Goal: Task Accomplishment & Management: Manage account settings

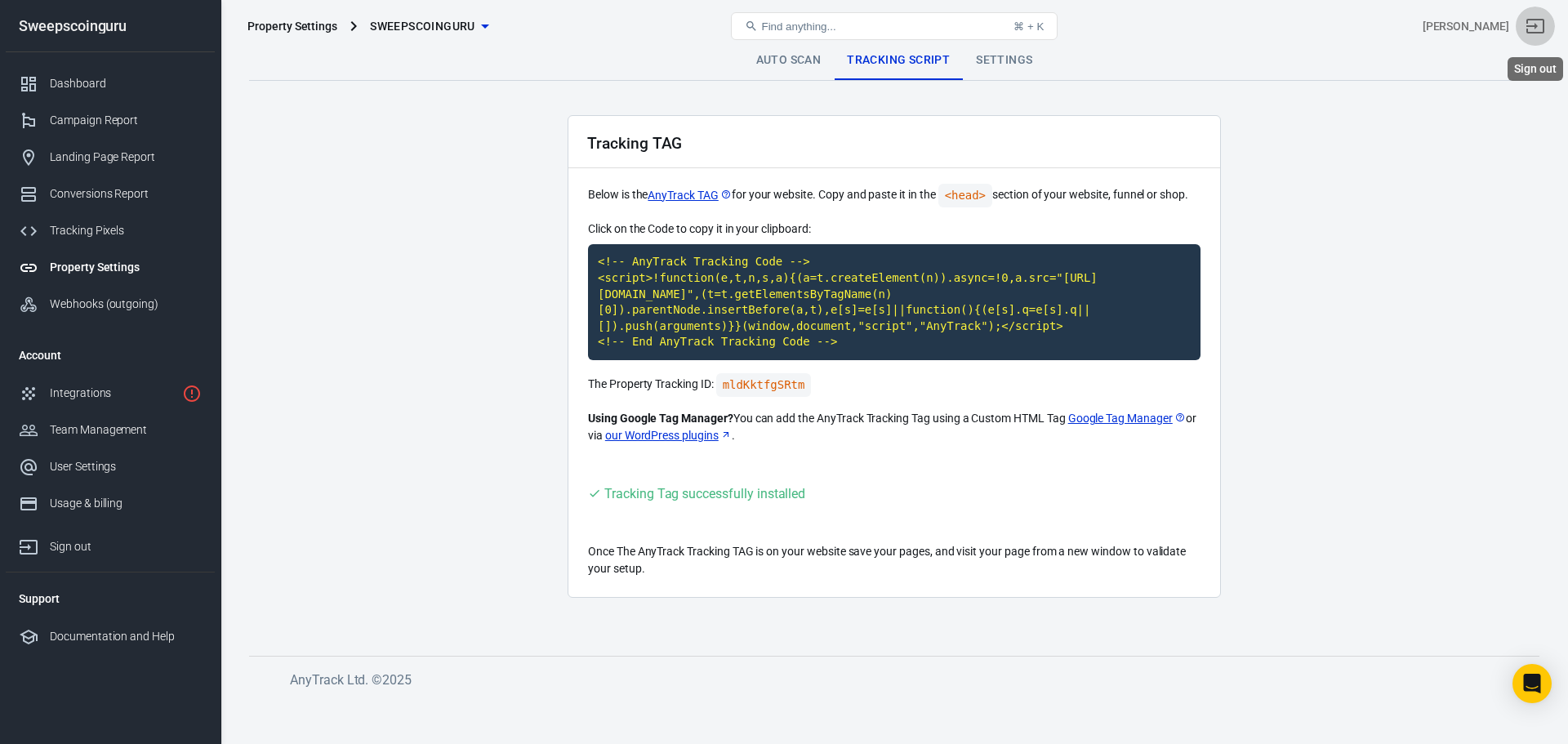
click at [1530, 28] on icon "Sign out" at bounding box center [1534, 26] width 20 height 20
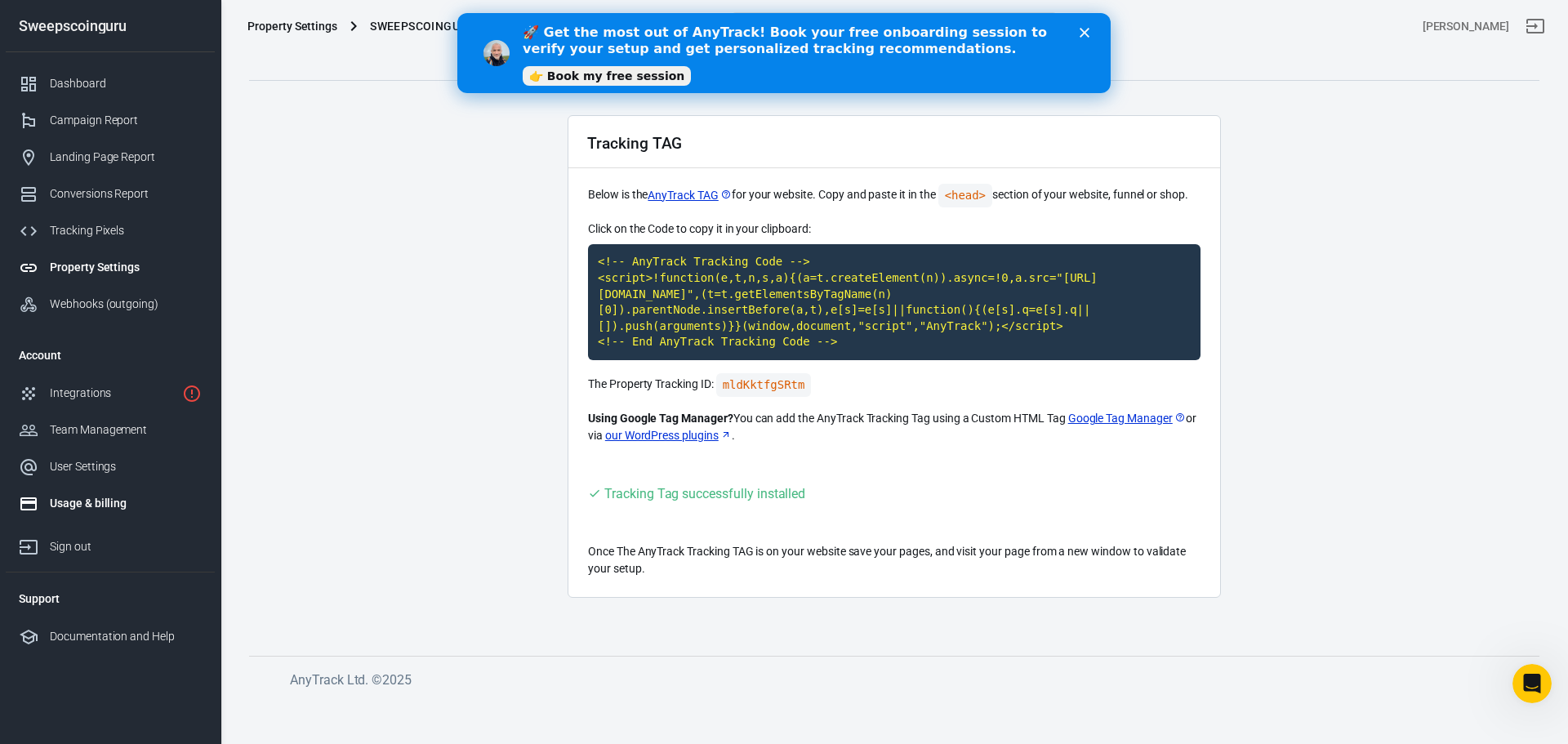
click at [73, 508] on div "Usage & billing" at bounding box center [126, 503] width 152 height 17
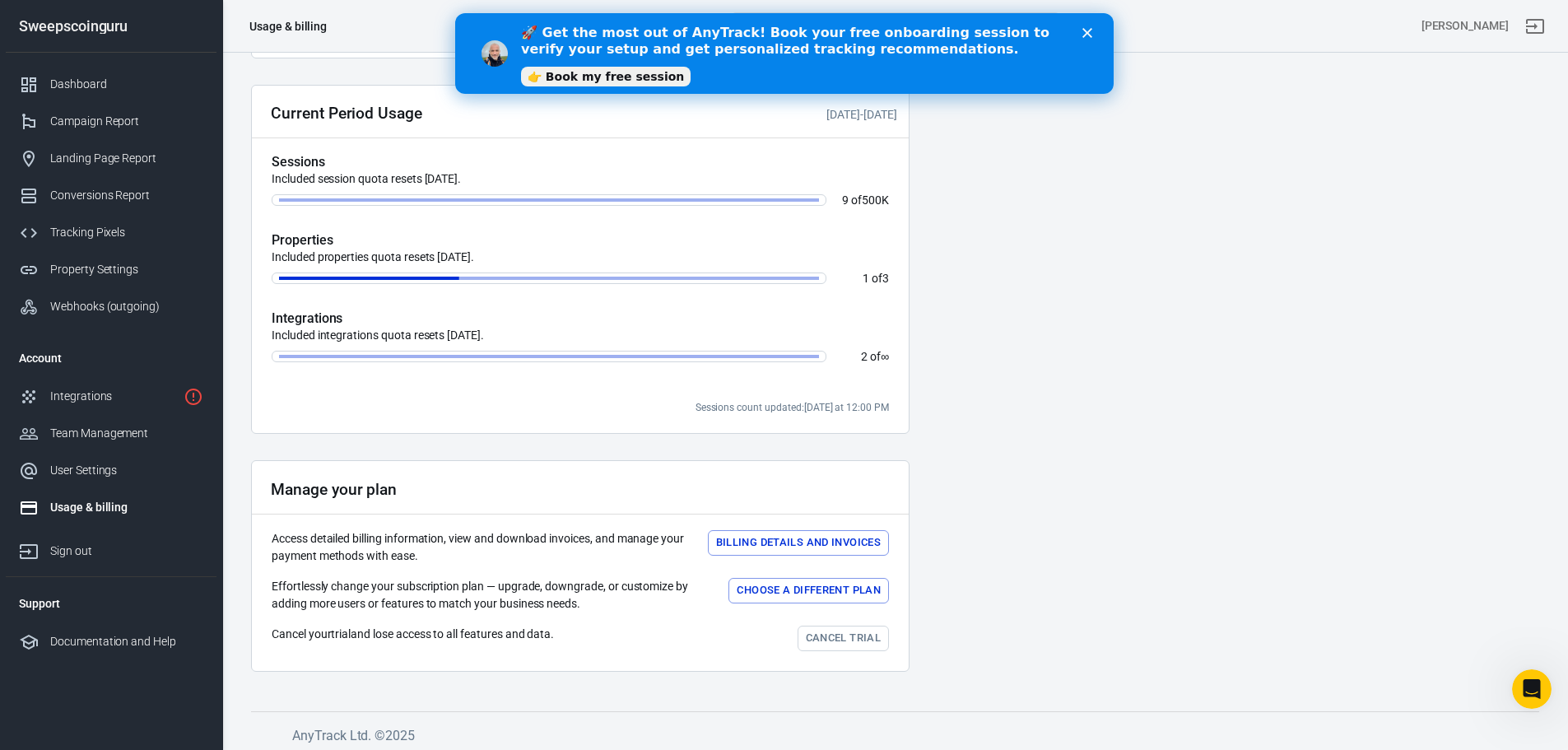
scroll to position [401, 0]
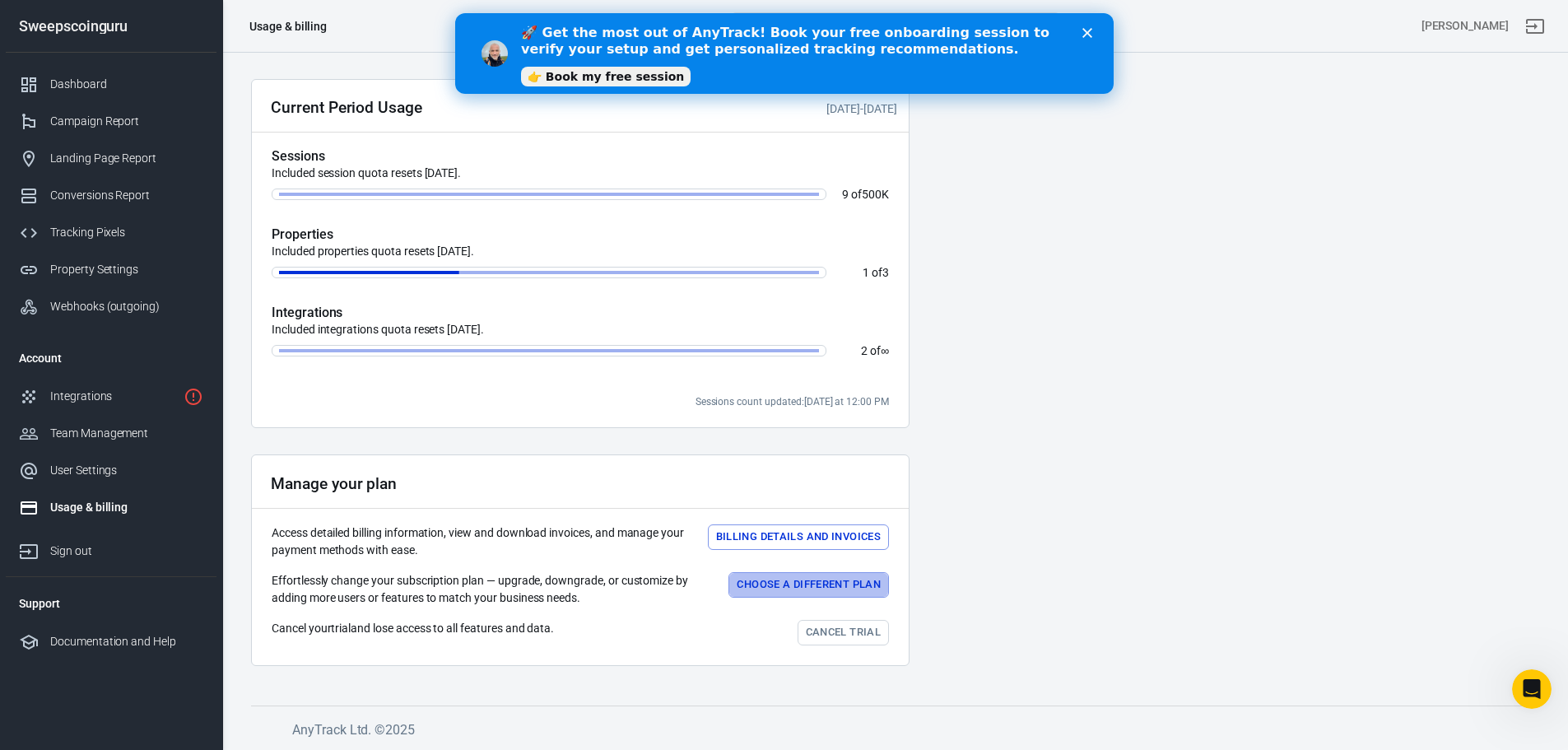
click at [780, 593] on button "Choose a different plan" at bounding box center [808, 585] width 161 height 25
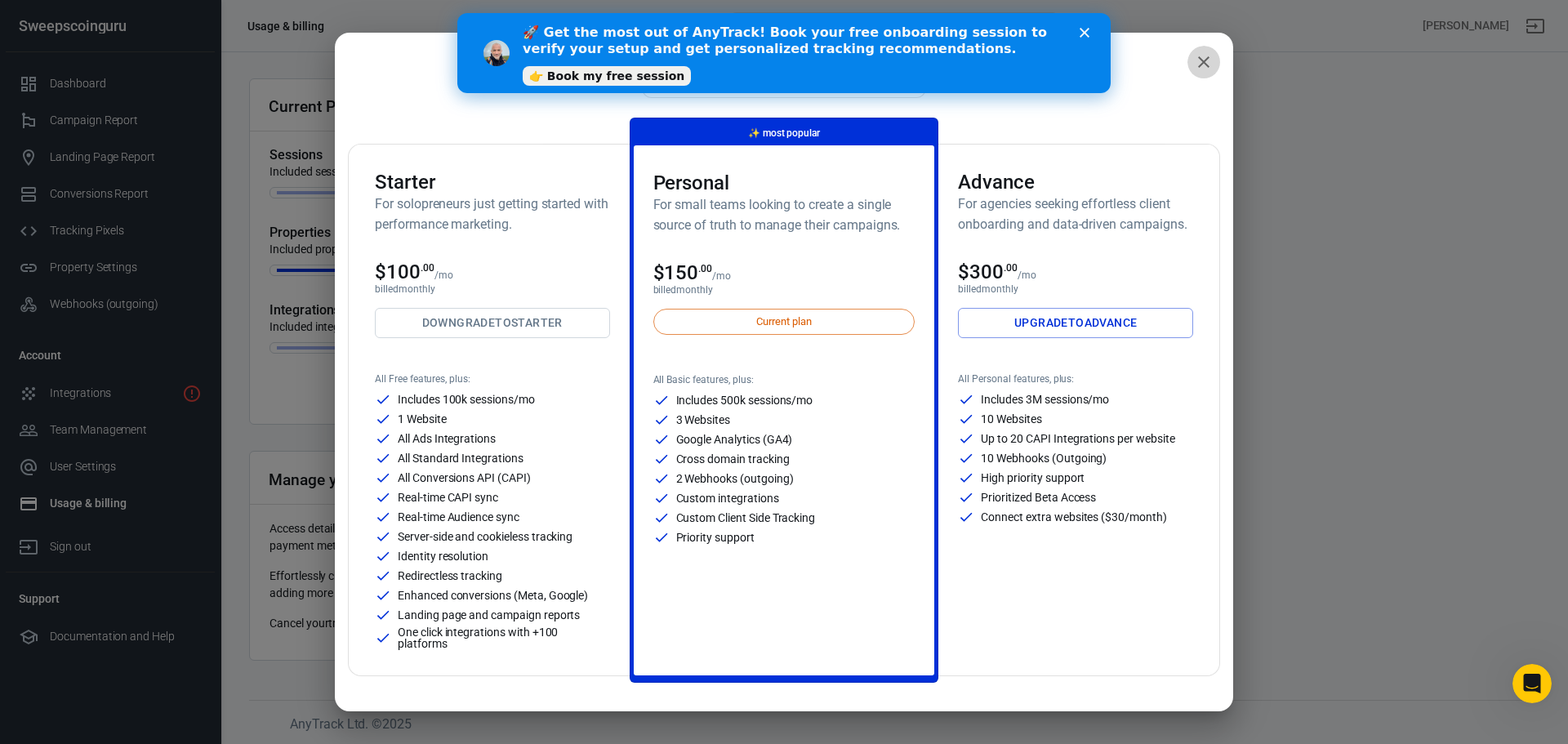
click at [1198, 59] on icon "close" at bounding box center [1203, 61] width 11 height 11
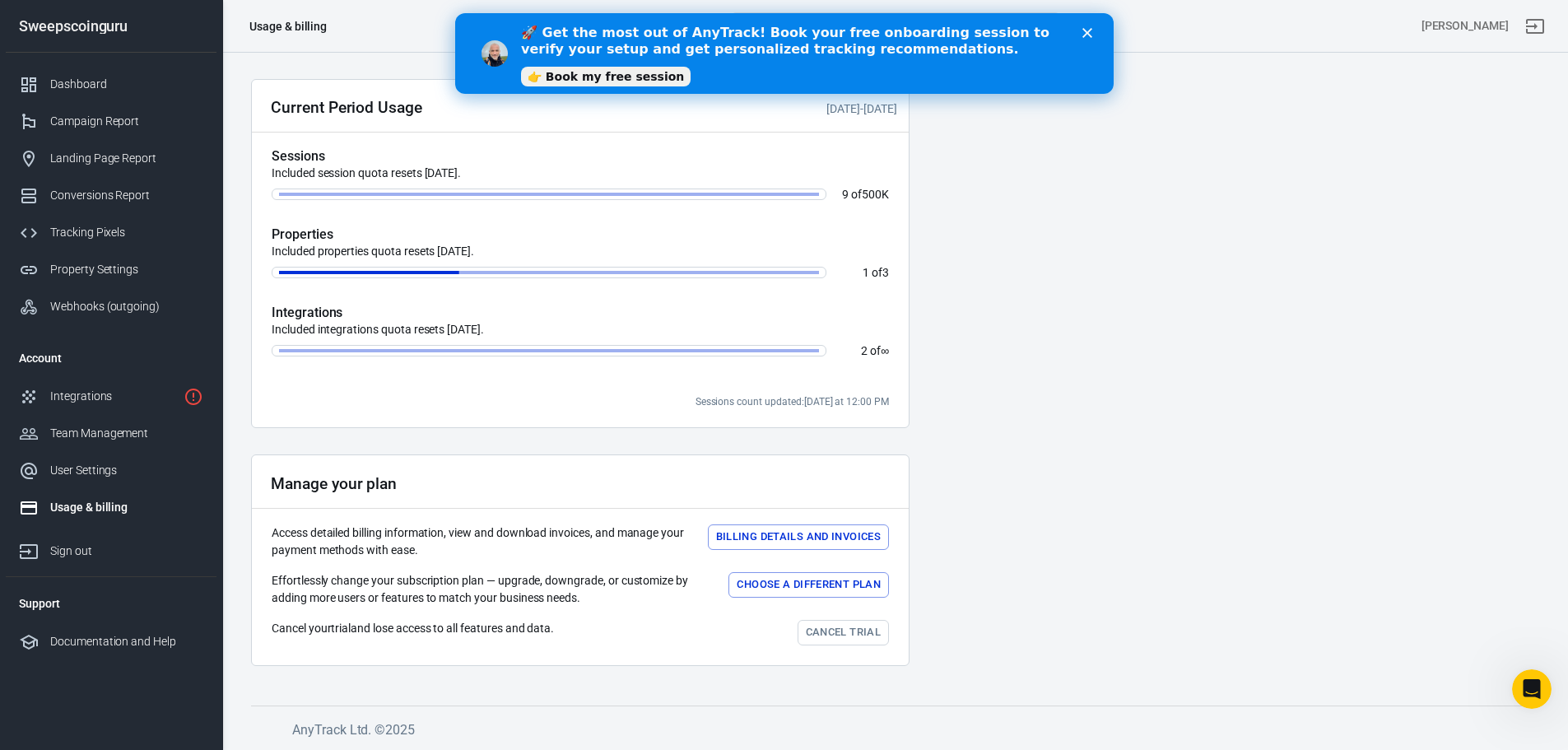
click at [841, 633] on link "Cancel trial" at bounding box center [843, 632] width 91 height 25
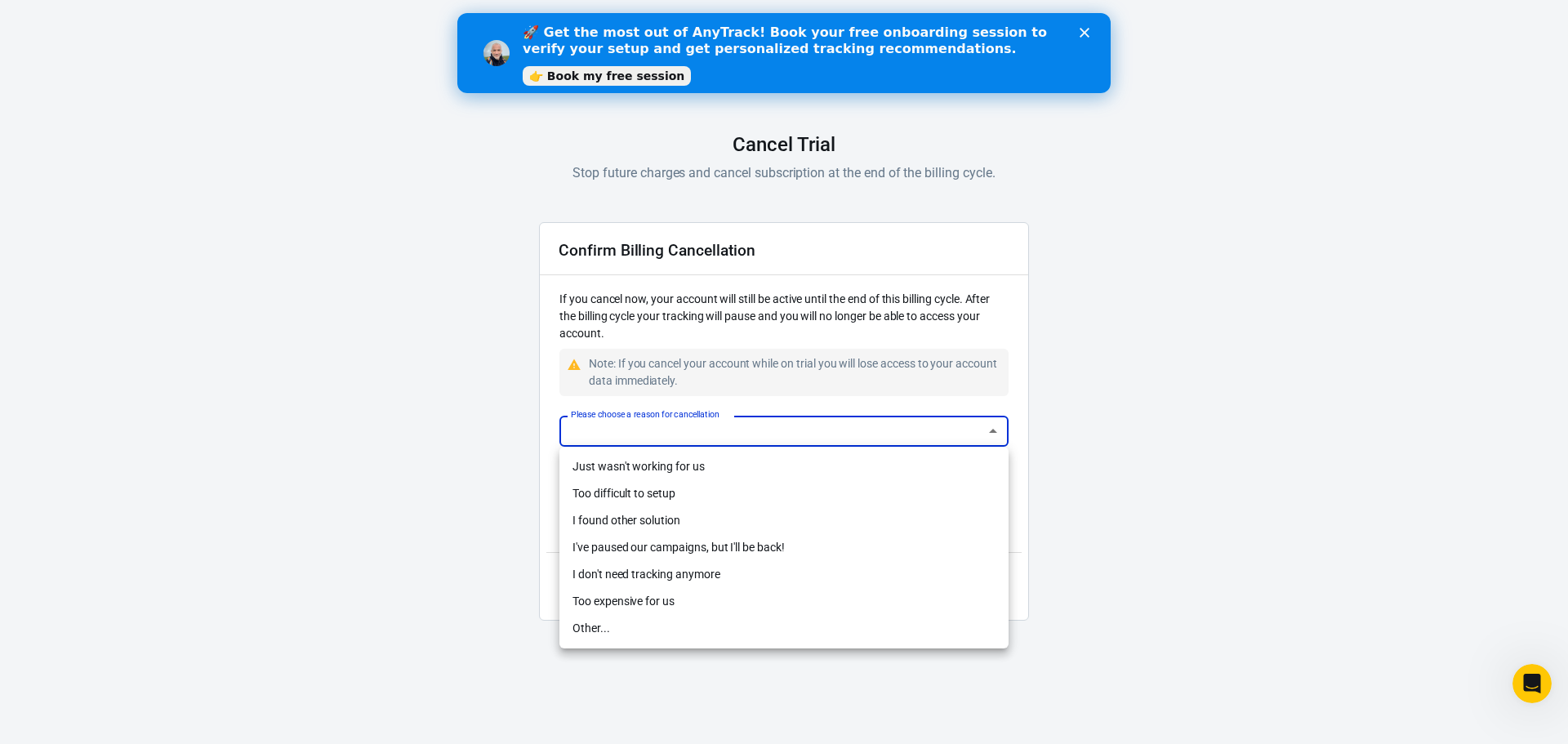
click at [695, 434] on body "AnyTrack Cancel Trial Stop future charges and cancel subscription at the end of…" at bounding box center [784, 330] width 1568 height 660
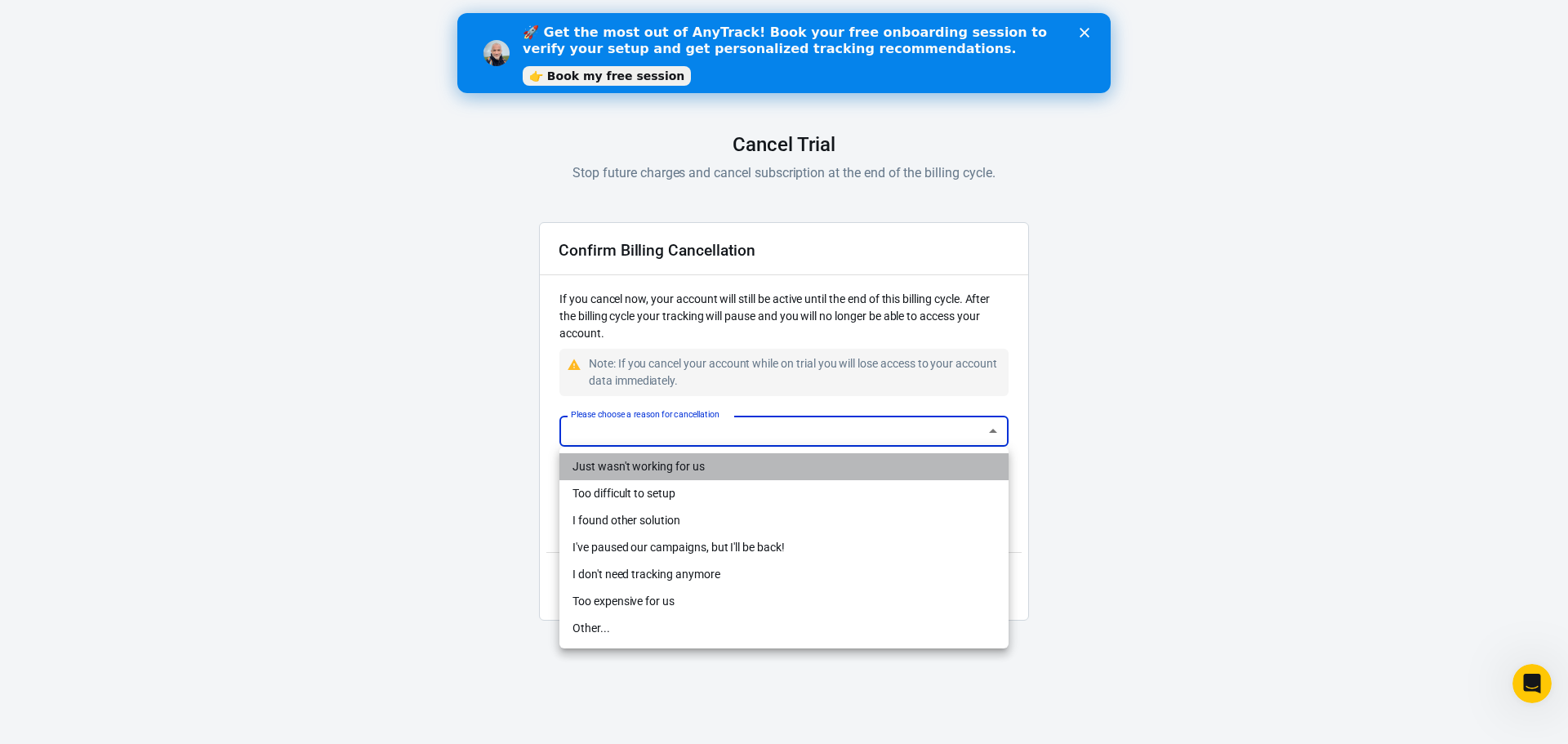
click at [687, 462] on li "Just wasn't working for us" at bounding box center [784, 466] width 449 height 27
type input "not-working"
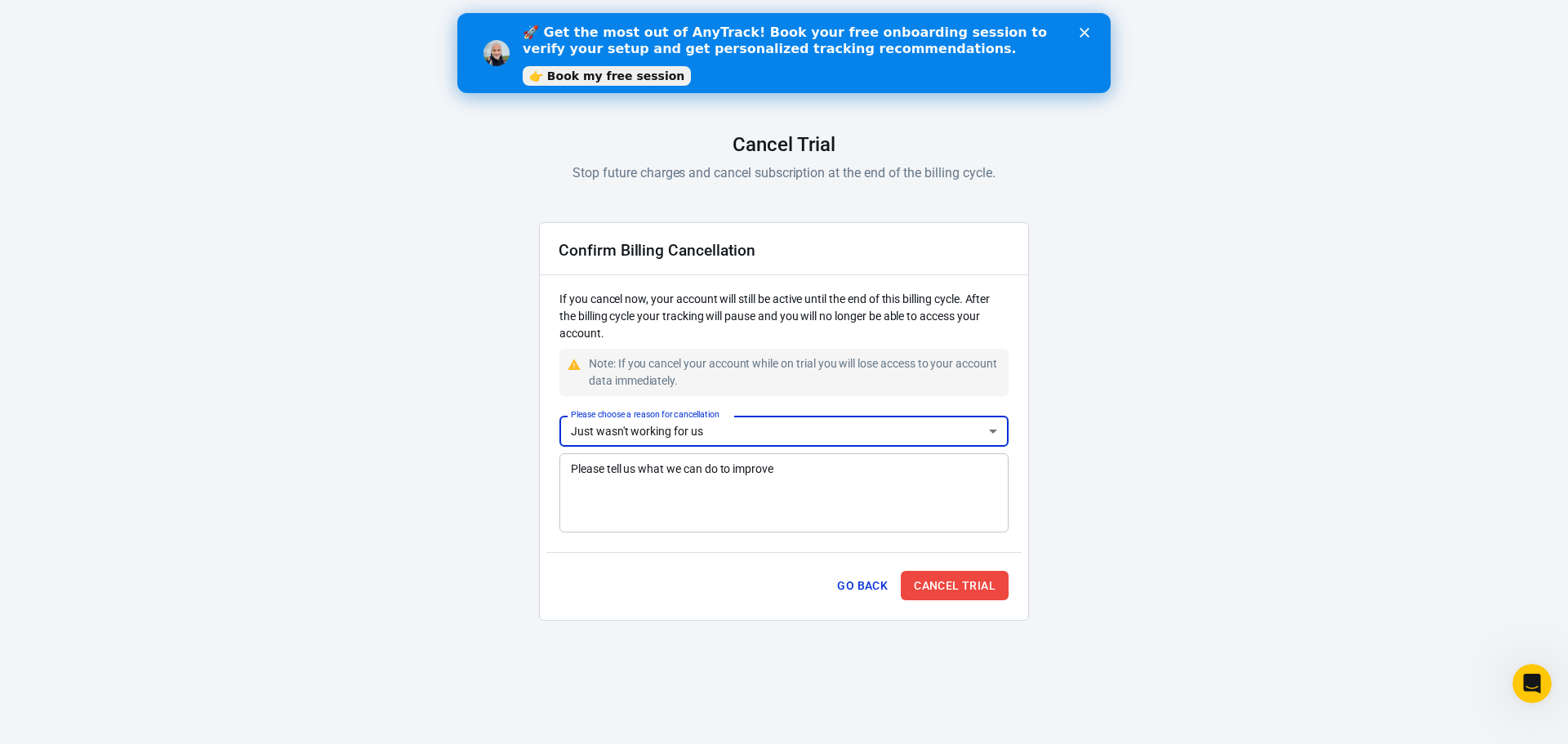
click at [753, 493] on textarea "Please tell us what we can do to improve" at bounding box center [784, 493] width 426 height 66
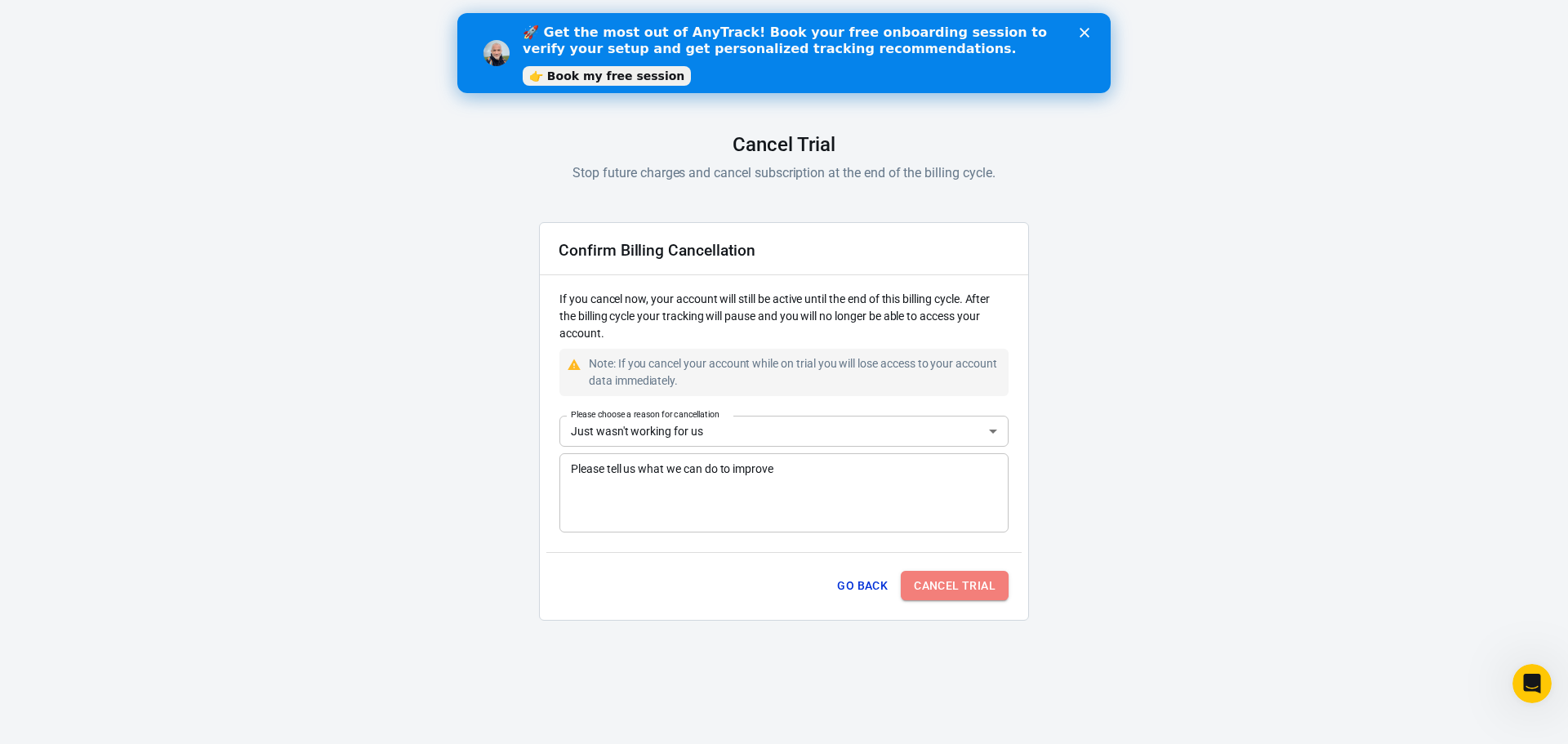
click at [918, 593] on button "Cancel Trial" at bounding box center [954, 585] width 108 height 30
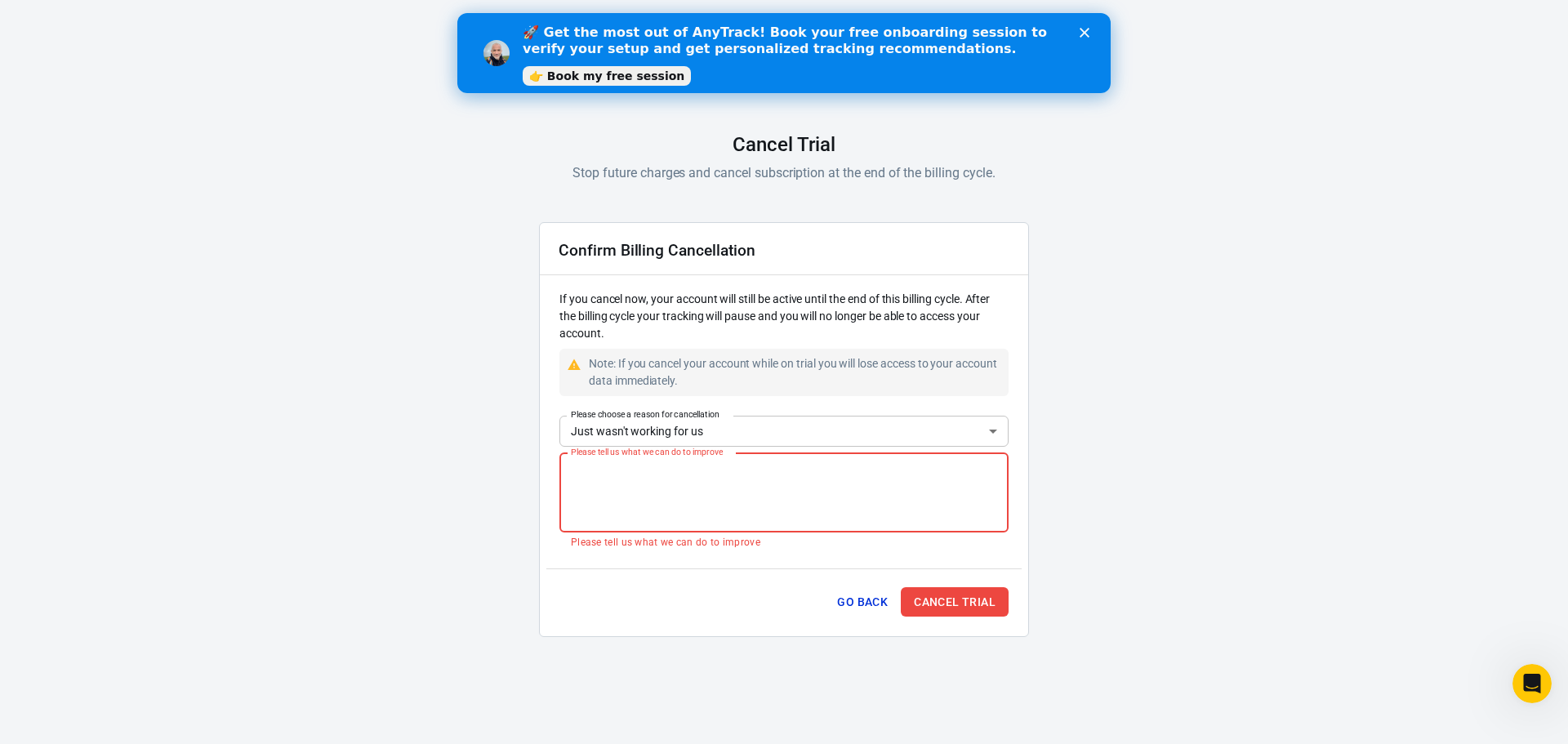
click at [815, 517] on textarea "Please tell us what we can do to improve" at bounding box center [784, 493] width 426 height 66
click at [923, 596] on button "Cancel Trial" at bounding box center [954, 602] width 108 height 30
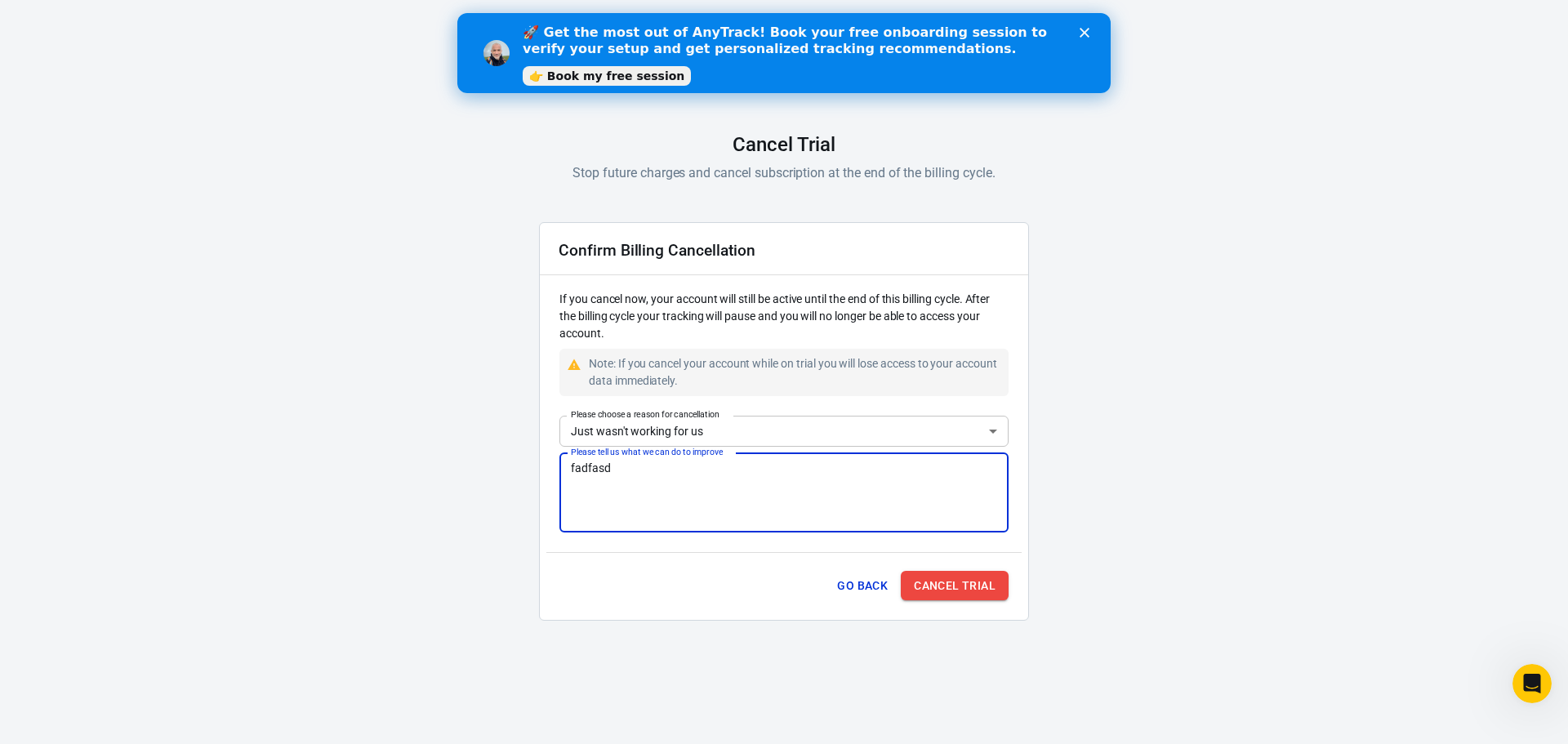
type textarea "fadfasd"
click at [919, 599] on button "Cancel Trial" at bounding box center [954, 585] width 108 height 30
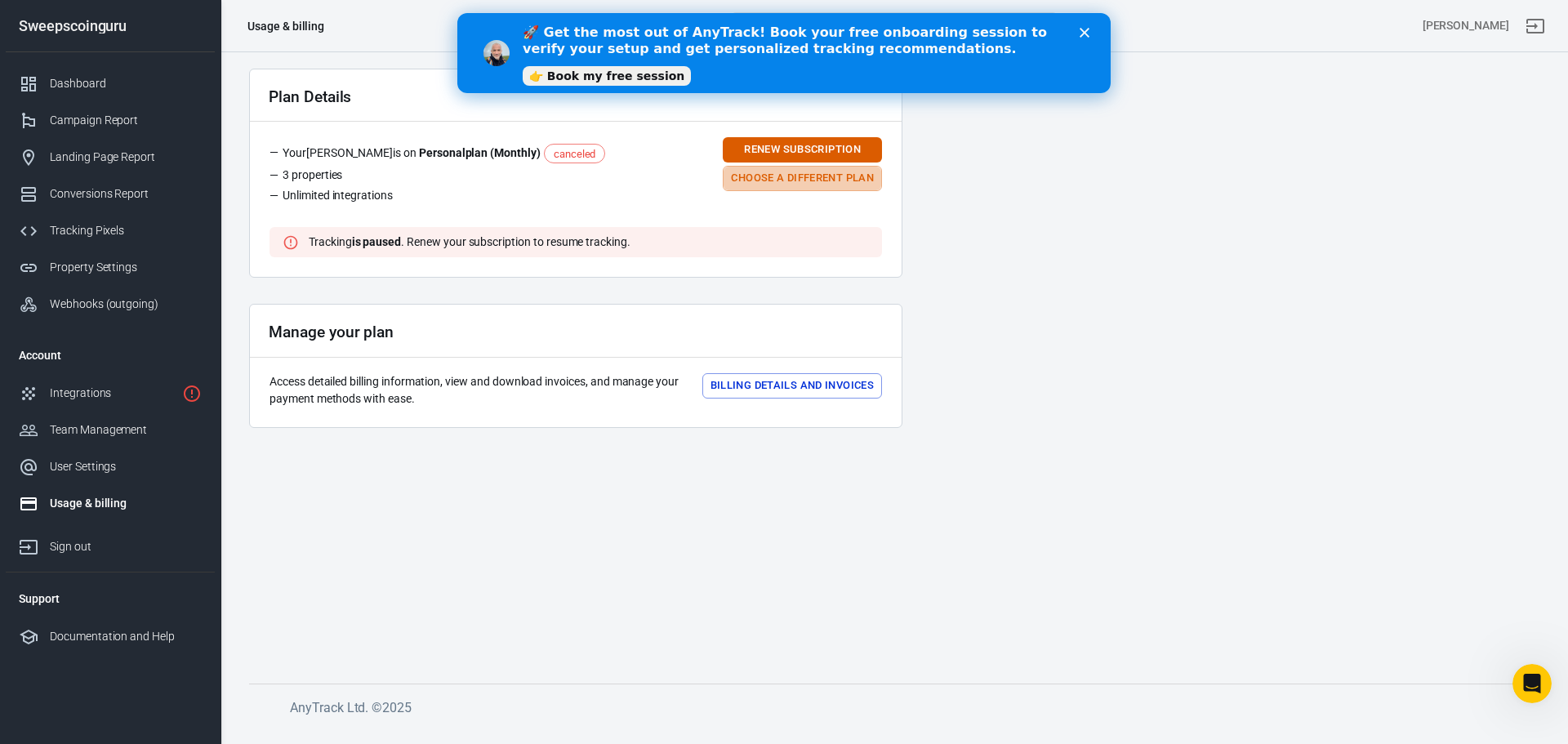
click at [744, 180] on button "Choose a different plan" at bounding box center [802, 178] width 160 height 25
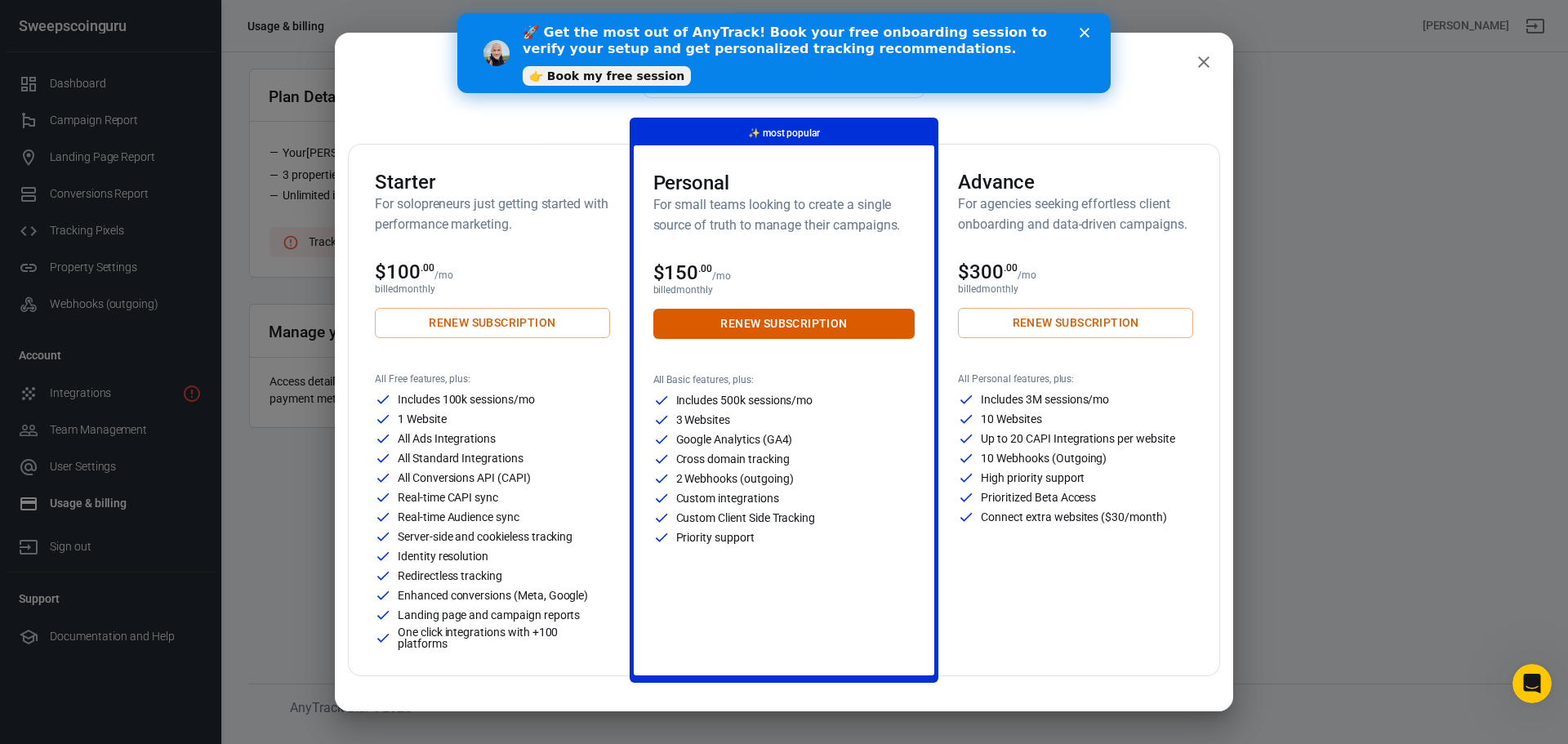
click at [1082, 30] on polygon "Close" at bounding box center [1084, 32] width 9 height 9
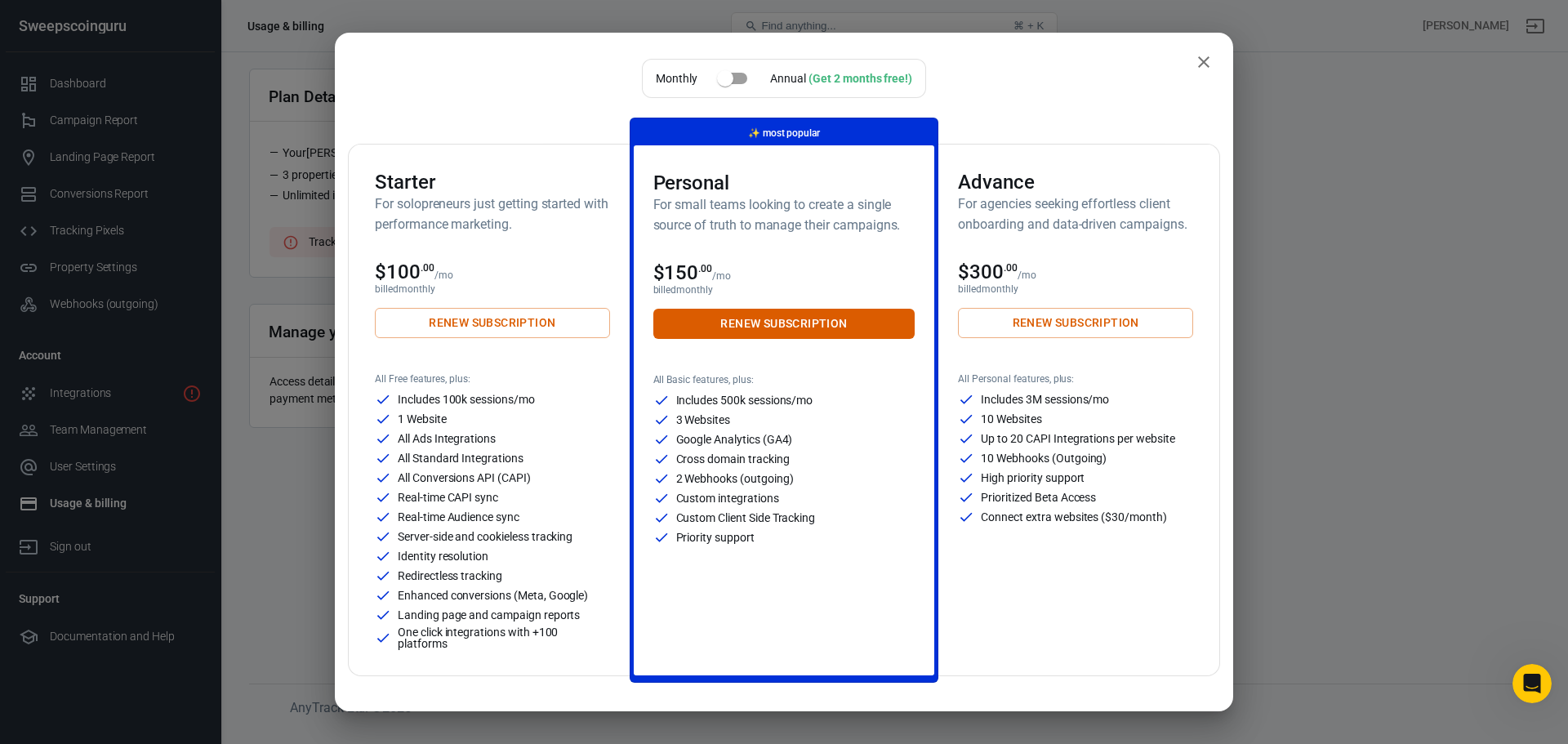
click at [1198, 59] on icon "close" at bounding box center [1203, 61] width 11 height 11
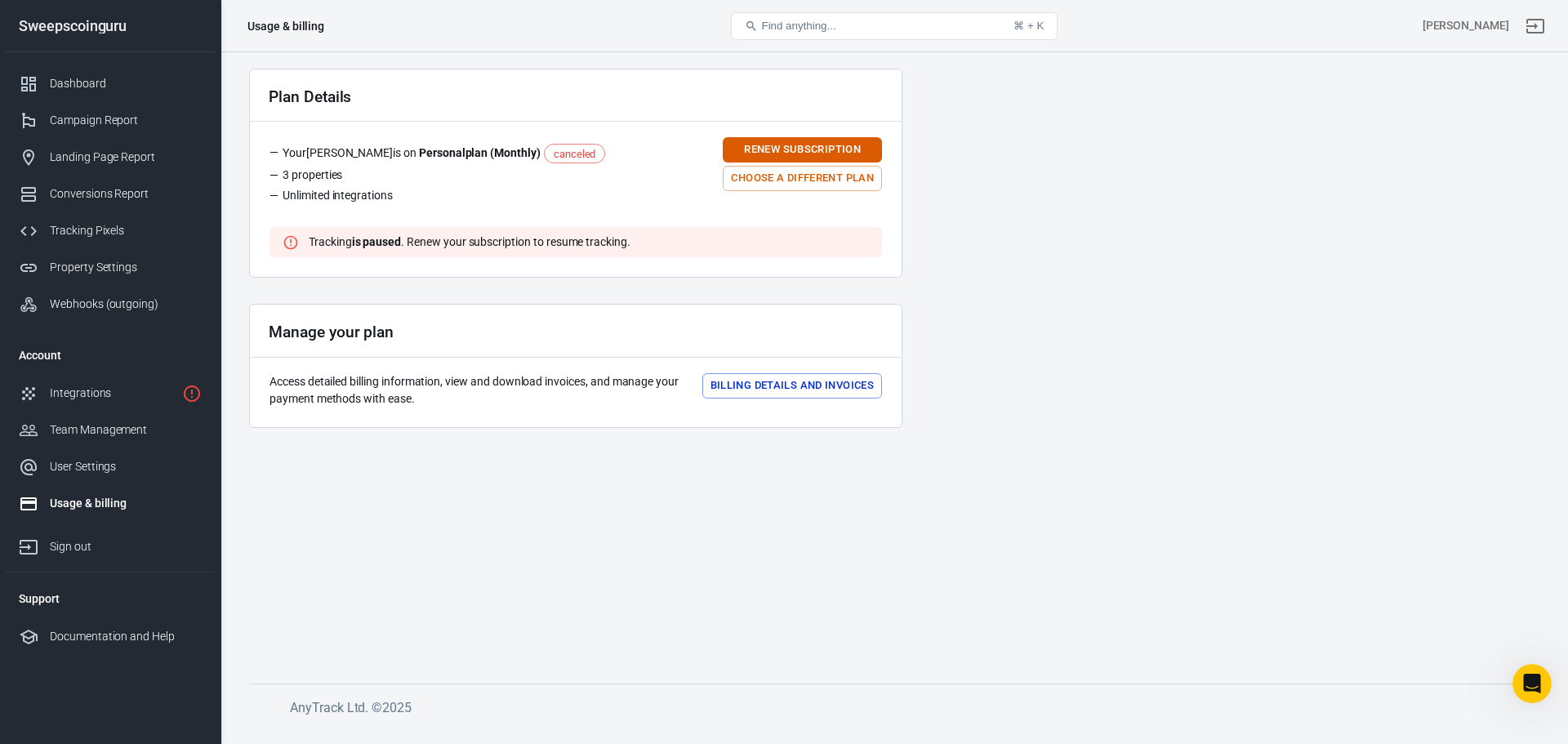
click at [808, 382] on button "Billing details and Invoices" at bounding box center [792, 385] width 179 height 25
